Goal: Find specific page/section: Find specific page/section

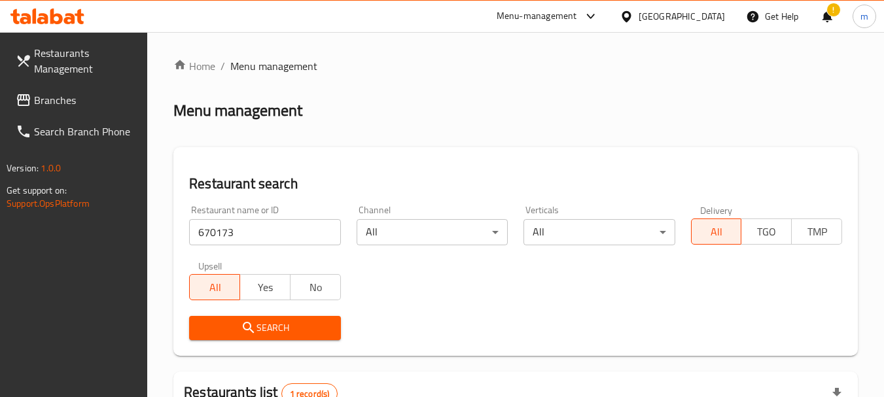
scroll to position [219, 0]
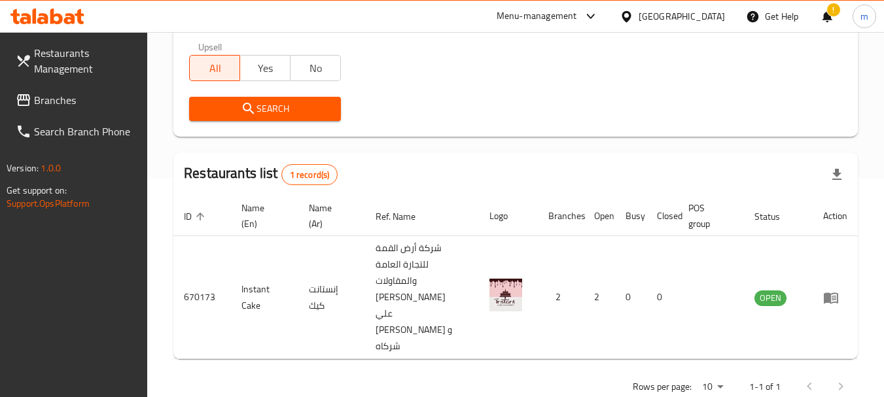
click at [705, 14] on div "Kuwait" at bounding box center [682, 16] width 86 height 14
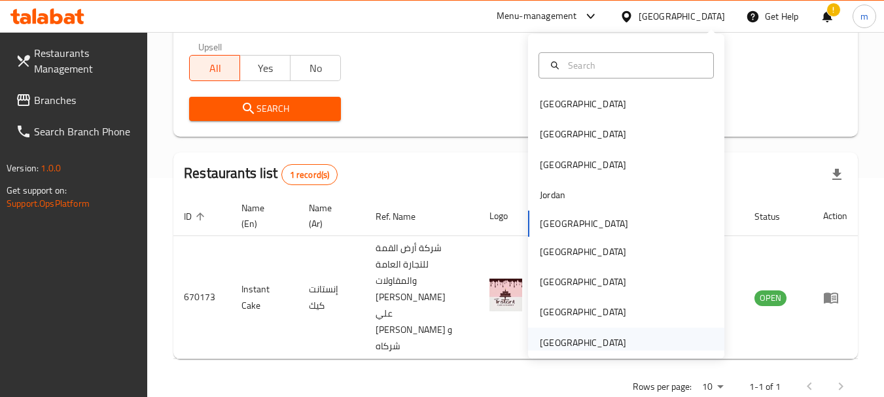
click at [594, 340] on div "[GEOGRAPHIC_DATA]" at bounding box center [583, 343] width 86 height 14
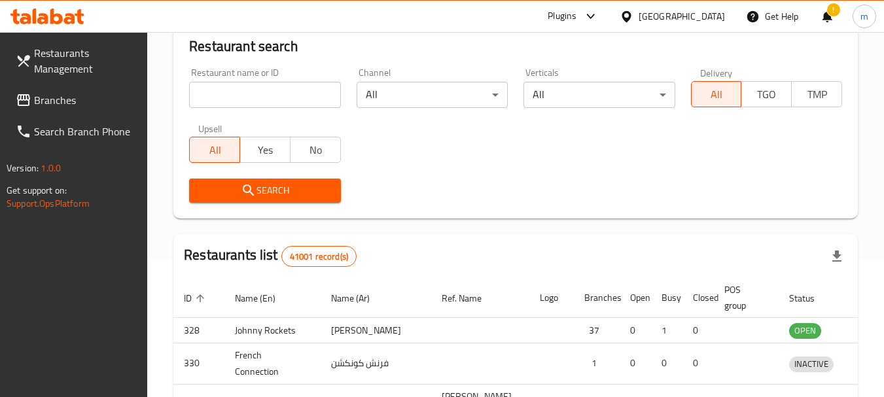
scroll to position [219, 0]
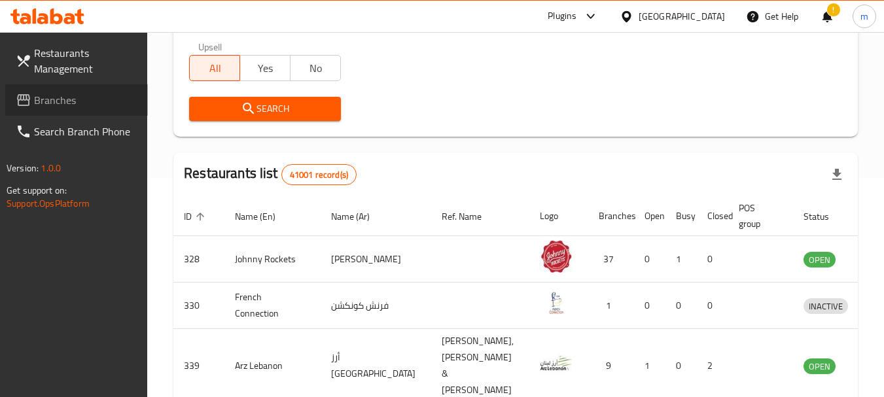
click at [89, 107] on span "Branches" at bounding box center [85, 100] width 103 height 16
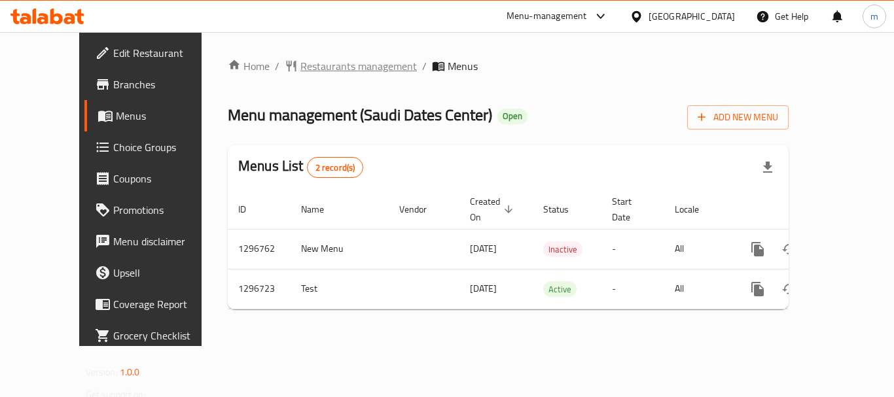
click at [322, 74] on span "Restaurants management" at bounding box center [358, 66] width 116 height 16
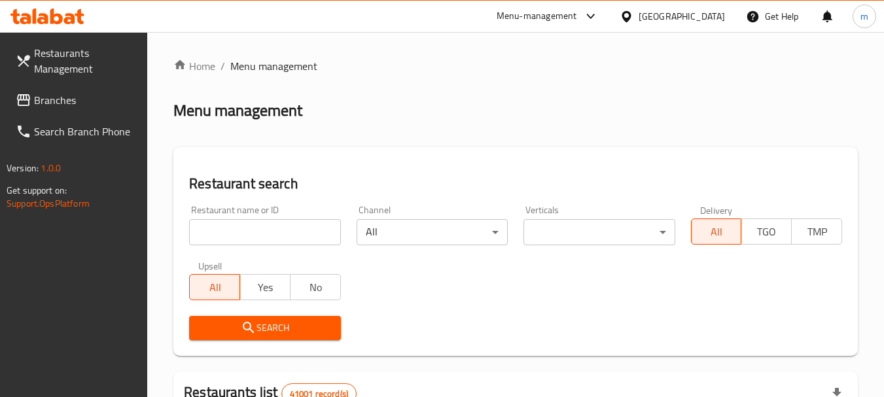
click at [296, 229] on input "search" at bounding box center [264, 232] width 151 height 26
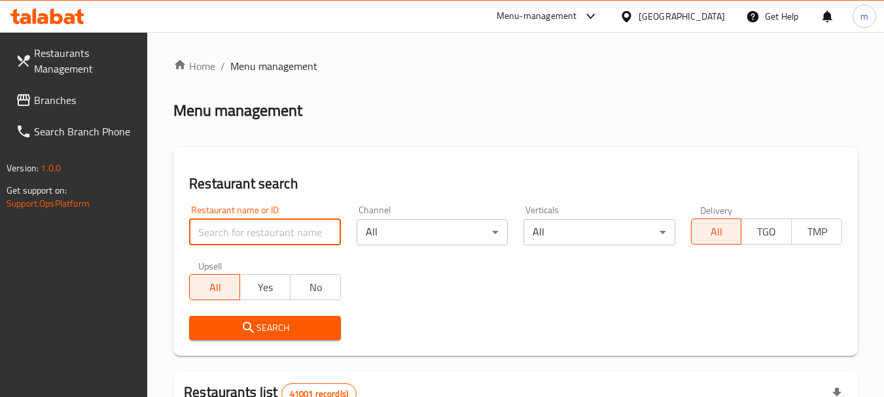
paste input "700165"
type input "700165"
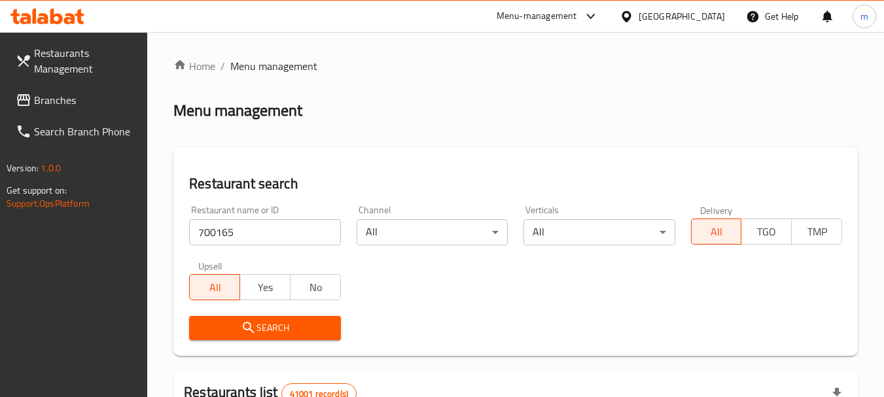
click at [276, 323] on span "Search" at bounding box center [265, 328] width 130 height 16
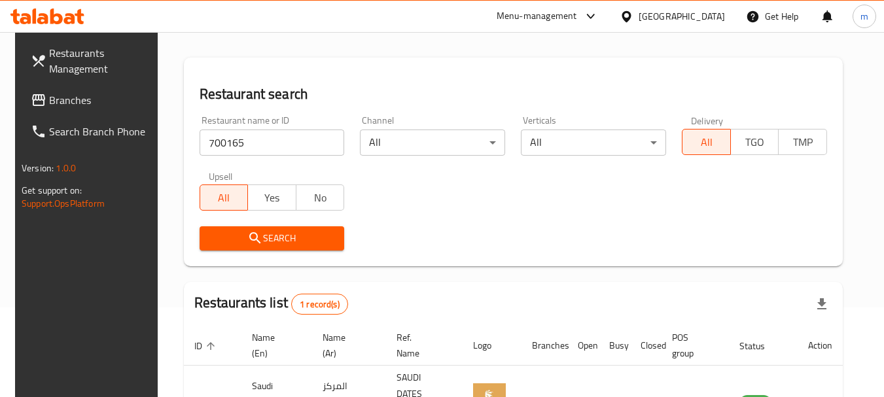
scroll to position [186, 0]
